Goal: Find specific page/section: Find specific page/section

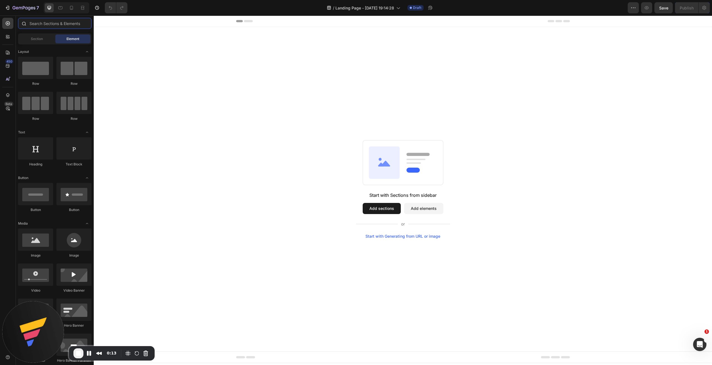
click at [52, 22] on input "text" at bounding box center [54, 23] width 73 height 11
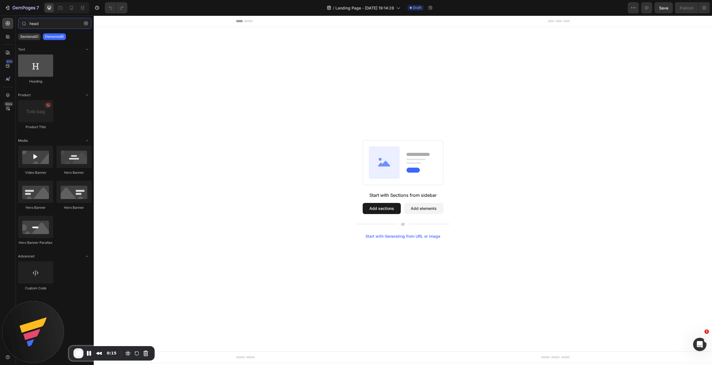
type input "head"
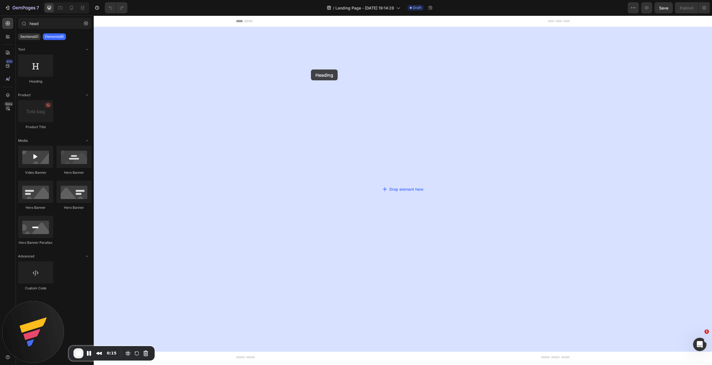
drag, startPoint x: 138, startPoint y: 85, endPoint x: 311, endPoint y: 69, distance: 173.9
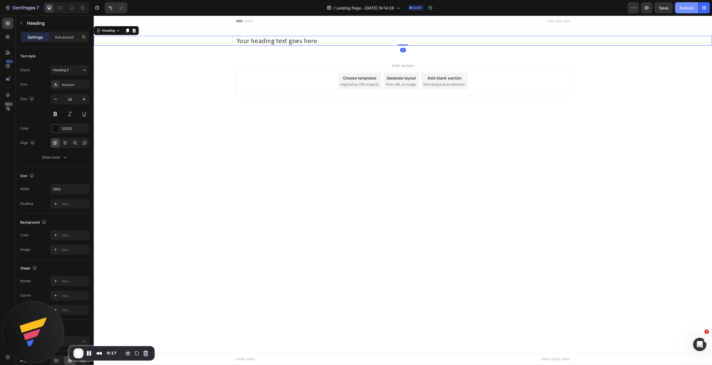
click at [684, 5] on div "Publish" at bounding box center [686, 8] width 14 height 6
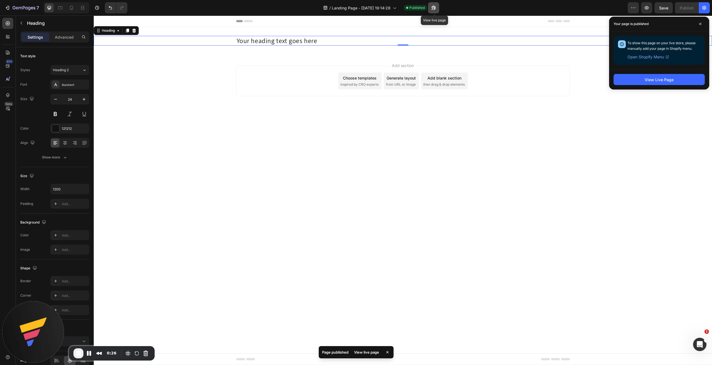
click at [434, 11] on button "button" at bounding box center [433, 7] width 11 height 11
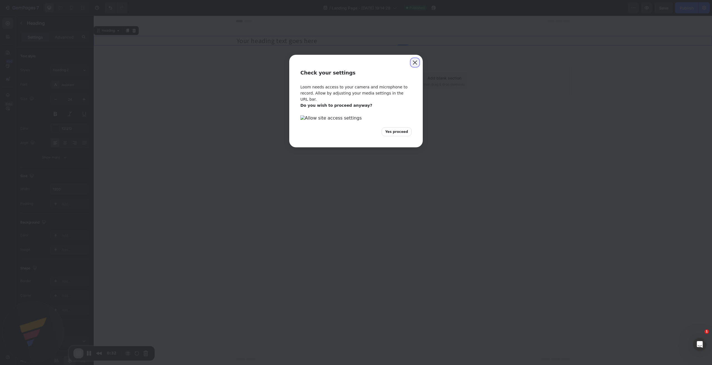
click at [413, 62] on button "Close" at bounding box center [414, 62] width 9 height 9
